Goal: Check status

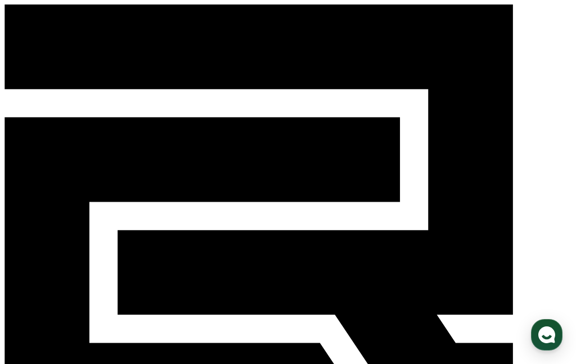
select select "**********"
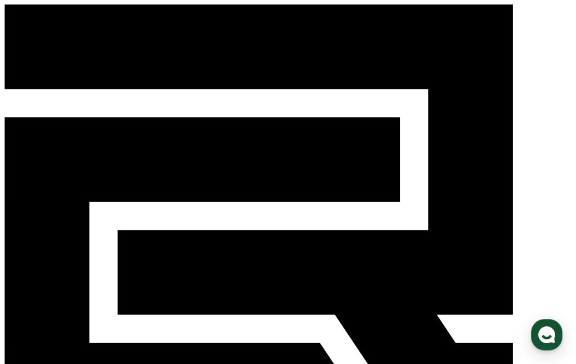
select select "**********"
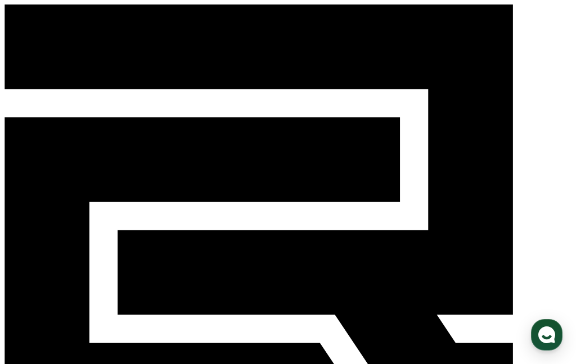
scroll to position [17, 0]
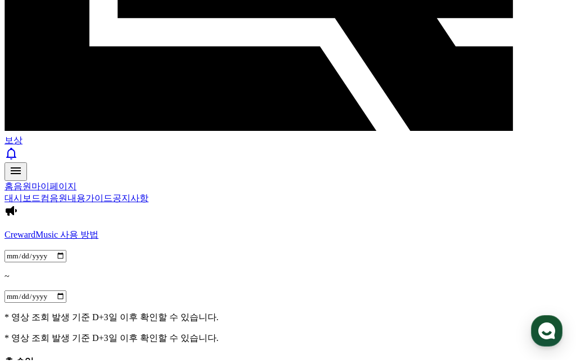
scroll to position [291, 0]
